Goal: Task Accomplishment & Management: Use online tool/utility

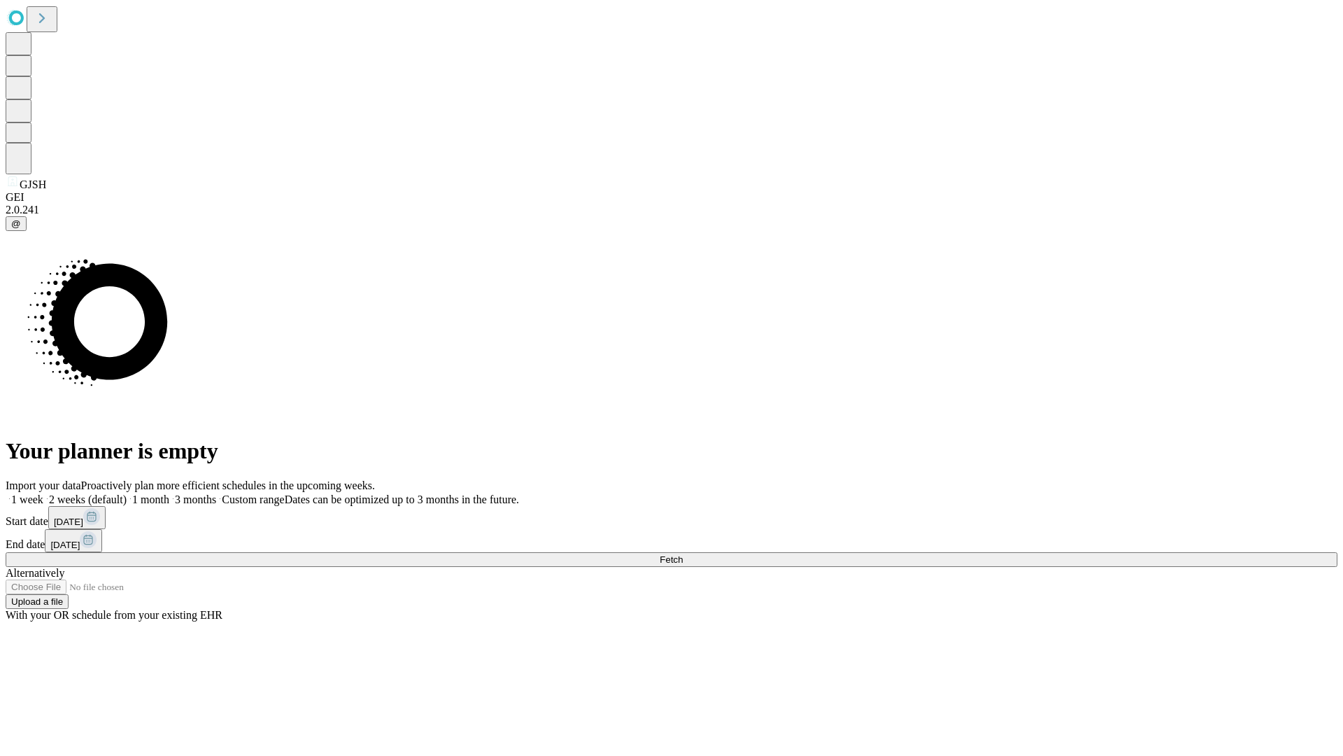
click at [683, 554] on span "Fetch" at bounding box center [671, 559] width 23 height 10
